Goal: Transaction & Acquisition: Subscribe to service/newsletter

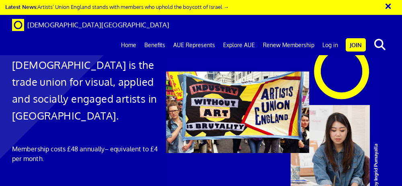
scroll to position [82, 0]
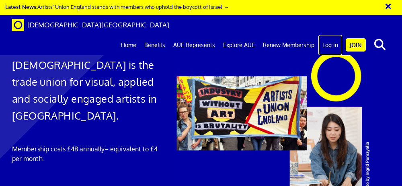
click at [326, 35] on link "Log in" at bounding box center [331, 45] width 24 height 20
click at [331, 35] on link "Log in" at bounding box center [331, 45] width 24 height 20
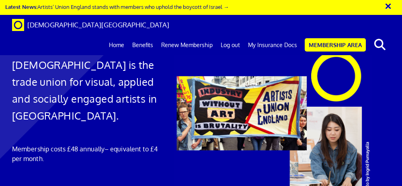
scroll to position [2138, 0]
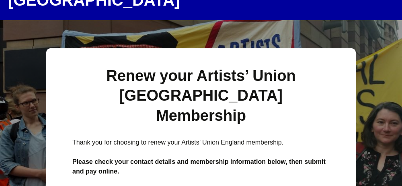
scroll to position [55, 0]
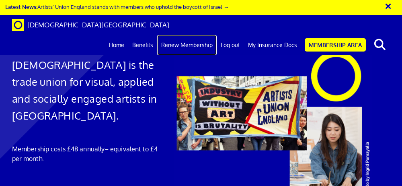
click at [200, 35] on link "Renew Membership" at bounding box center [187, 45] width 60 height 20
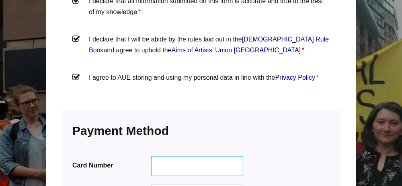
scroll to position [957, 0]
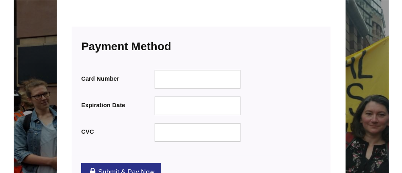
scroll to position [1040, 0]
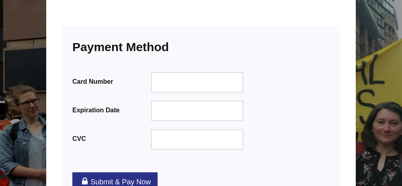
click at [108, 172] on link "Submit & Pay Now" at bounding box center [114, 181] width 85 height 19
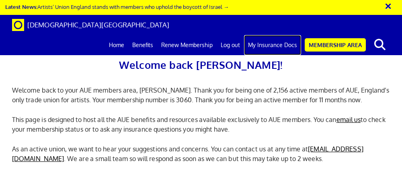
click at [279, 35] on link "My Insurance Docs" at bounding box center [272, 45] width 57 height 20
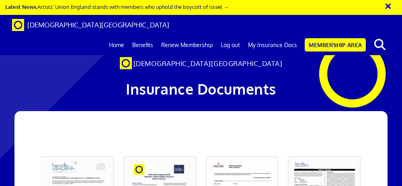
scroll to position [215, 0]
